Goal: Information Seeking & Learning: Learn about a topic

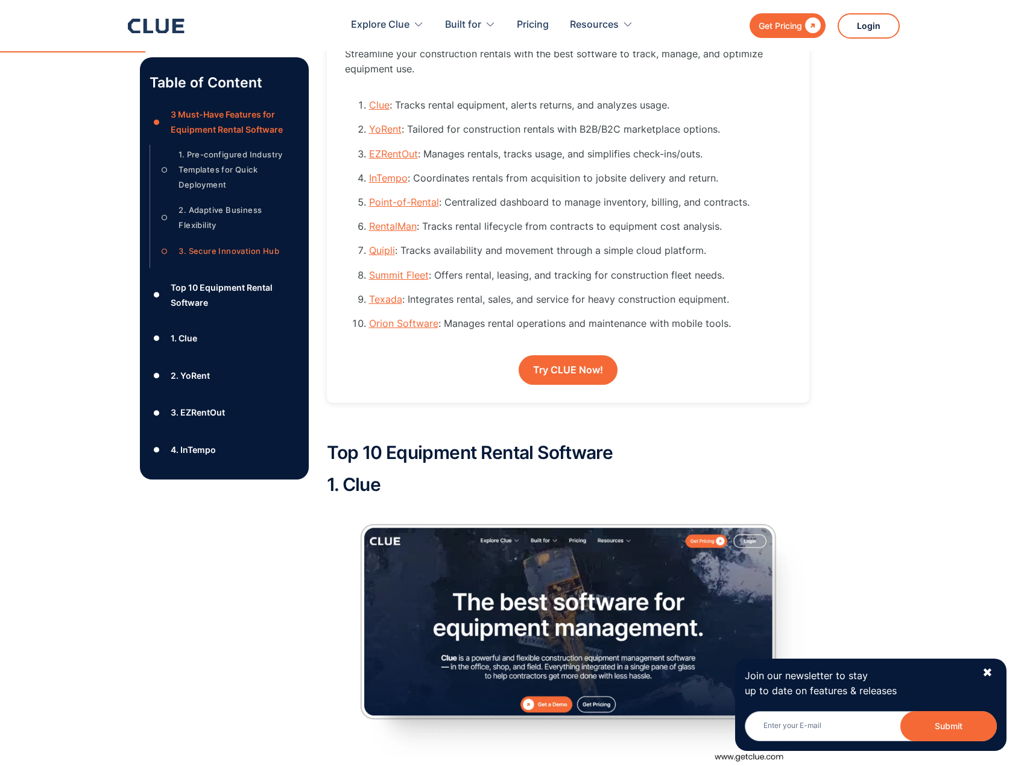
scroll to position [1146, 0]
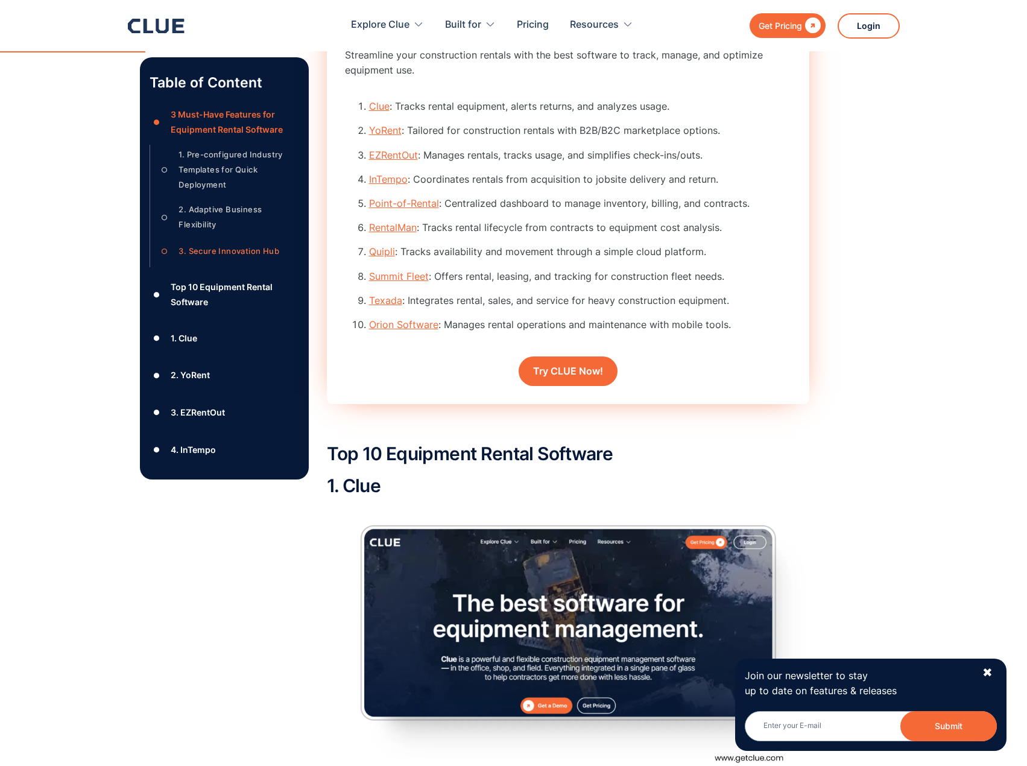
click at [381, 105] on link "Clue" at bounding box center [379, 106] width 21 height 12
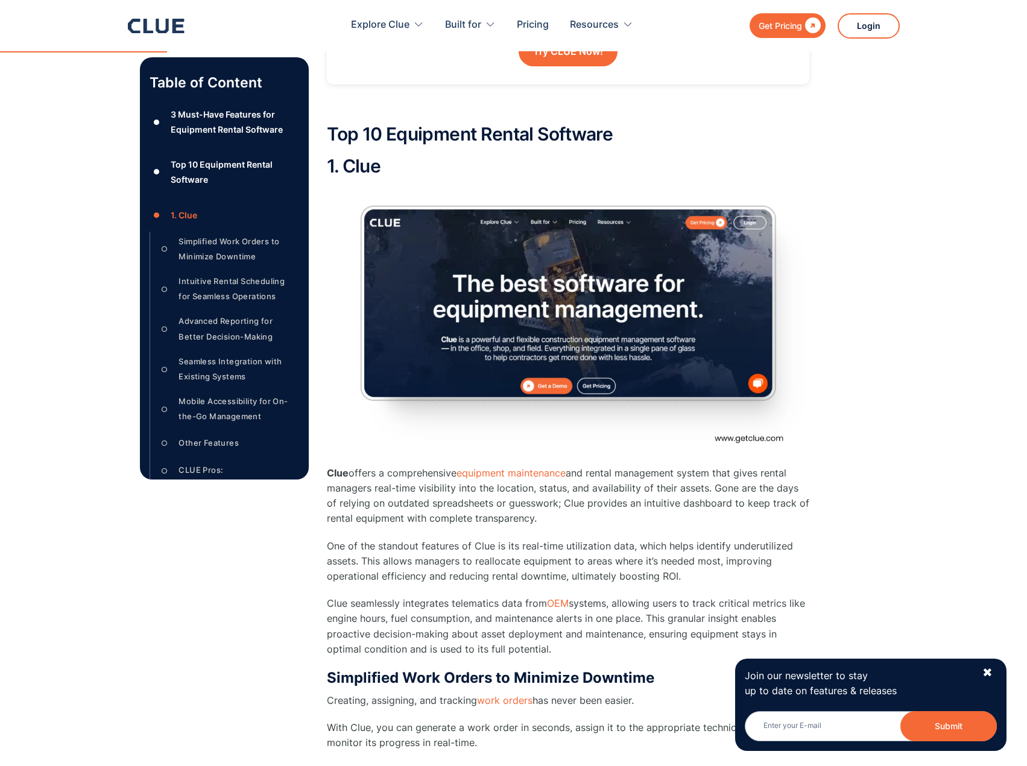
scroll to position [1450, 0]
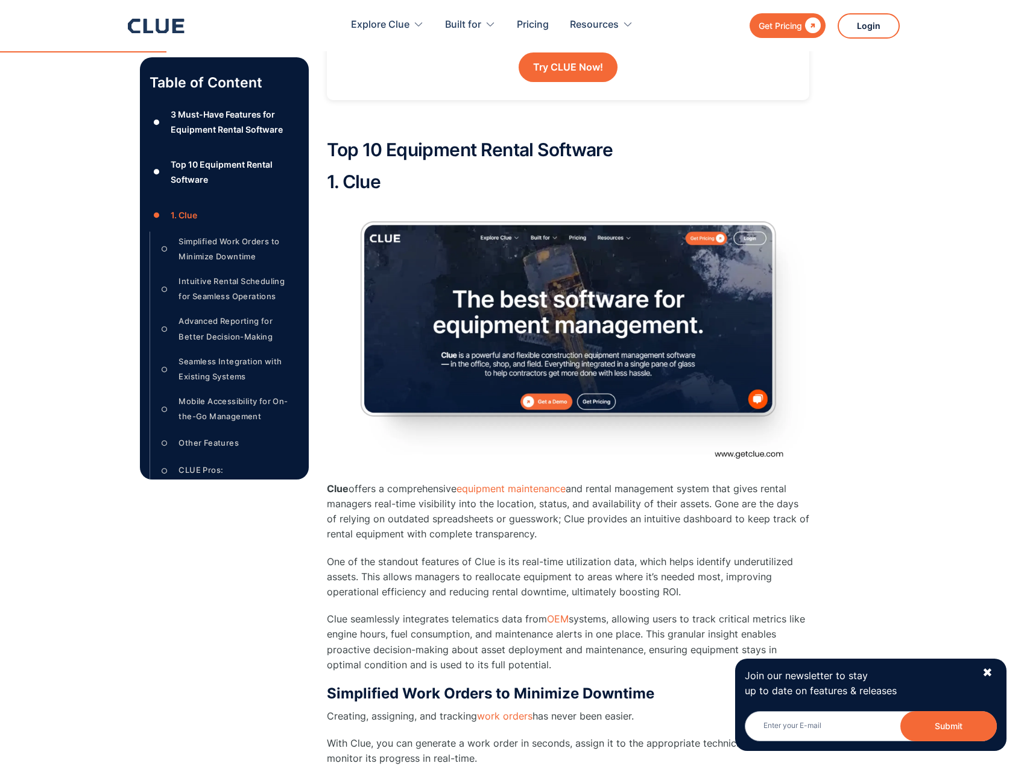
click at [752, 452] on img at bounding box center [568, 339] width 483 height 271
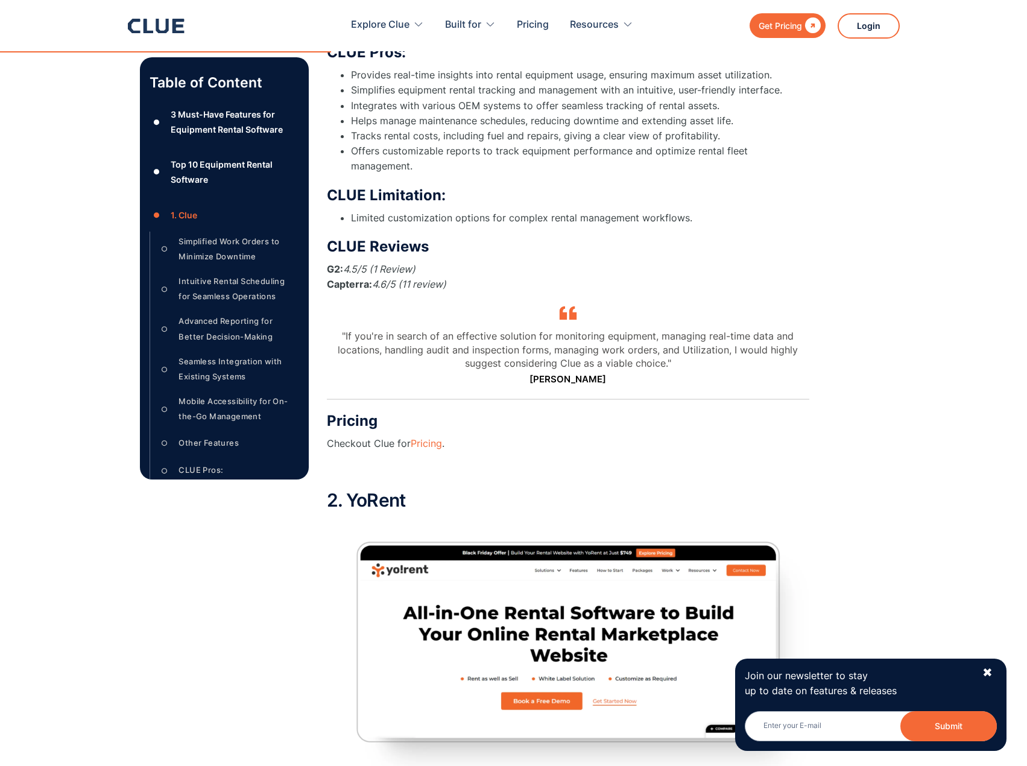
scroll to position [3621, 0]
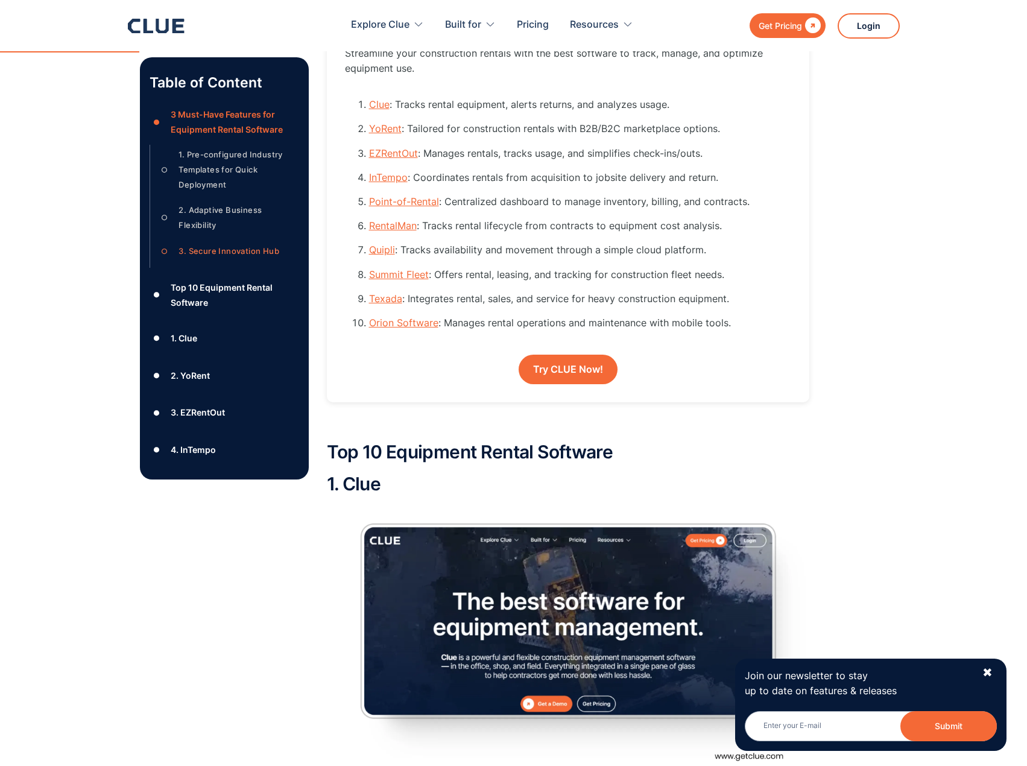
scroll to position [1146, 0]
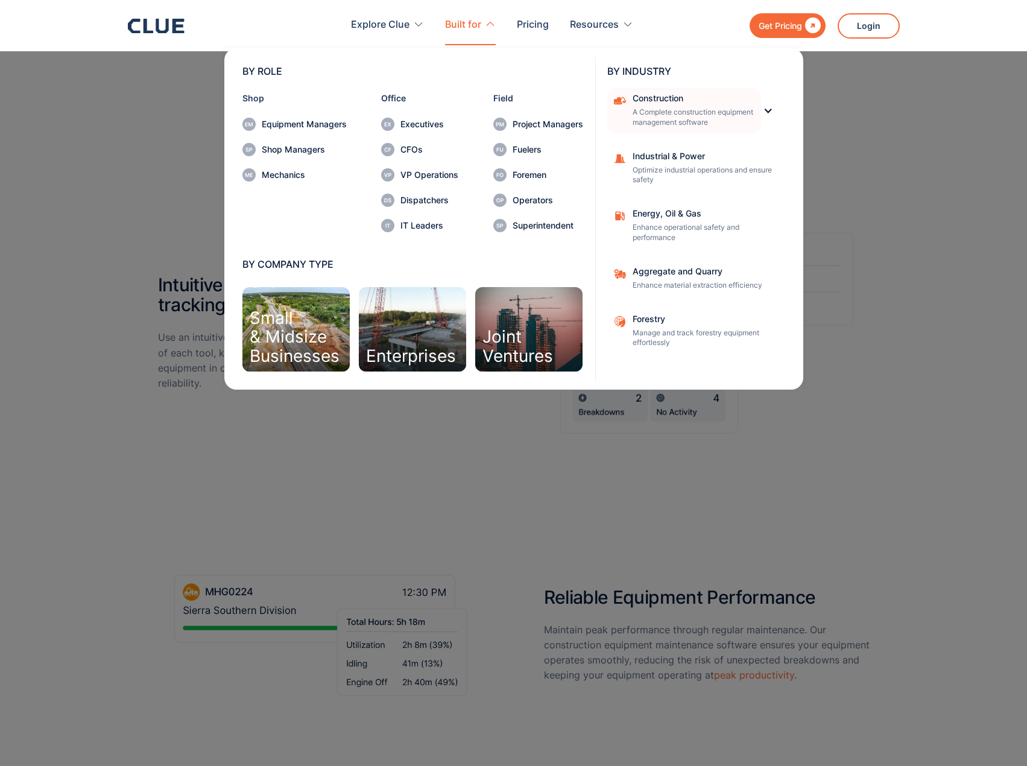
scroll to position [2232, 0]
